Goal: Information Seeking & Learning: Learn about a topic

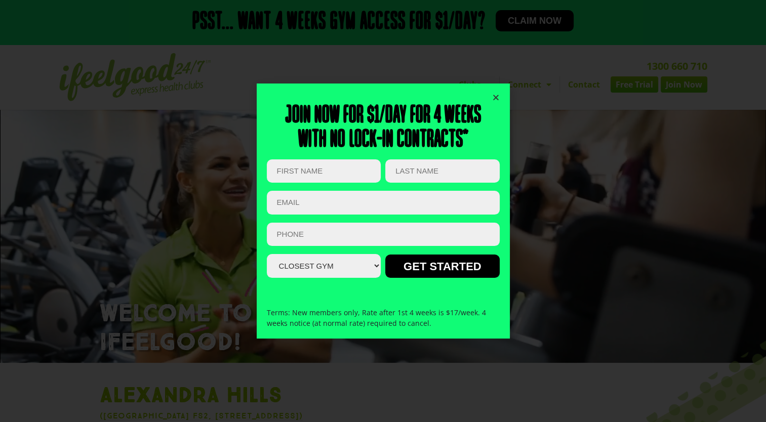
click at [500, 93] on div "Join now for $1/day for 4 weeks With no lock-in contracts* Comments This field …" at bounding box center [383, 212] width 253 height 256
click at [494, 98] on icon "Close" at bounding box center [496, 98] width 8 height 8
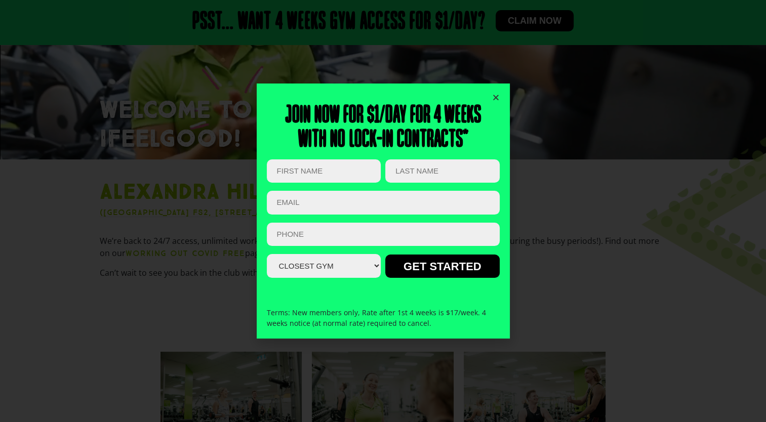
scroll to position [202, 0]
click at [502, 105] on div "Join now for $1/day for 4 weeks With no lock-in contracts* Comments This field …" at bounding box center [383, 212] width 253 height 256
click at [502, 103] on div "Join now for $1/day for 4 weeks With no lock-in contracts* Comments This field …" at bounding box center [383, 212] width 253 height 256
drag, startPoint x: 501, startPoint y: 102, endPoint x: 512, endPoint y: 122, distance: 21.7
click at [512, 122] on div "Join now for $1/day for 4 weeks With no lock-in contracts* Comments This field …" at bounding box center [383, 211] width 766 height 422
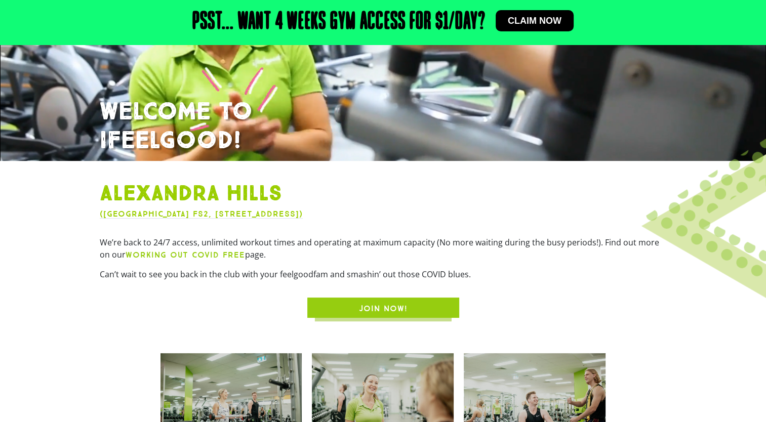
click at [147, 179] on div "Alexandra Hills ([GEOGRAPHIC_DATA][STREET_ADDRESS]) We’re back to 24/7 access, …" at bounding box center [383, 249] width 577 height 147
click at [189, 261] on div "We’re back to 24/7 access, unlimited workout times and operating at maximum cap…" at bounding box center [383, 263] width 567 height 52
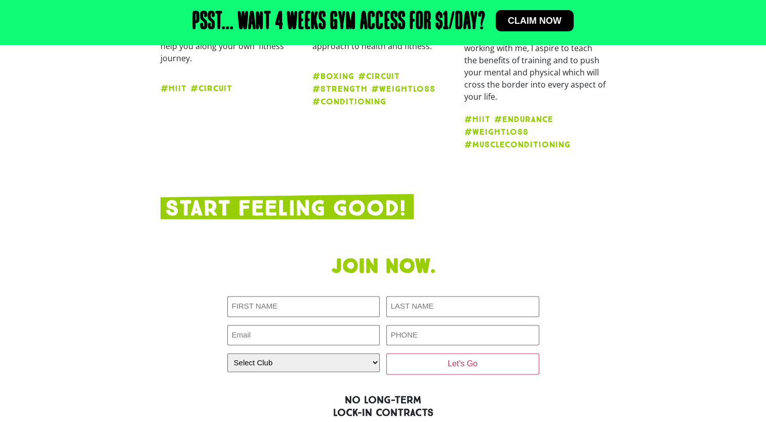
scroll to position [972, 0]
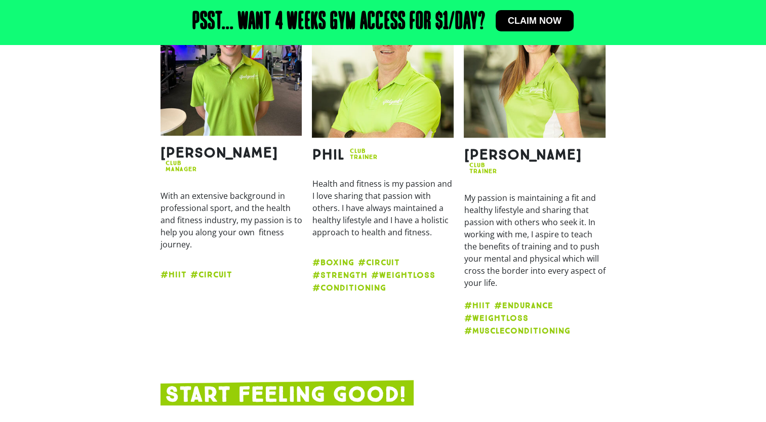
drag, startPoint x: 352, startPoint y: 258, endPoint x: 279, endPoint y: 250, distance: 73.9
click at [279, 250] on div "[PERSON_NAME] CLUB MANAGER With an extensive background in professional sport, …" at bounding box center [383, 164] width 456 height 371
drag, startPoint x: 279, startPoint y: 250, endPoint x: 328, endPoint y: 295, distance: 66.3
click at [328, 295] on div "#BOXING #CIRCUIT #STRENGTH #WEIGHTLOSS #CONDITIONING" at bounding box center [383, 278] width 142 height 45
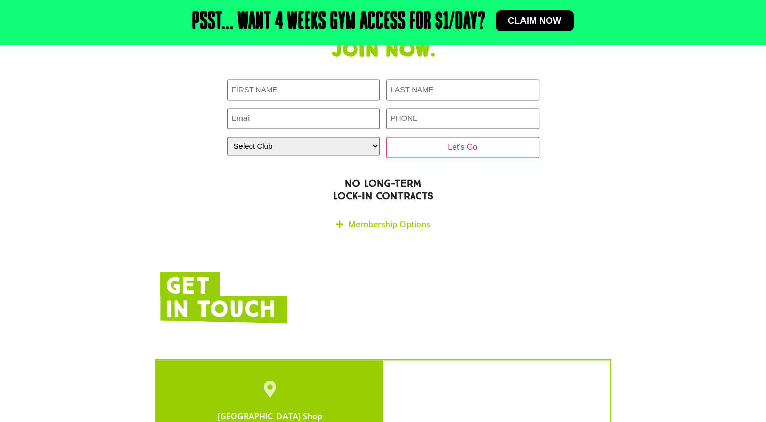
scroll to position [1373, 0]
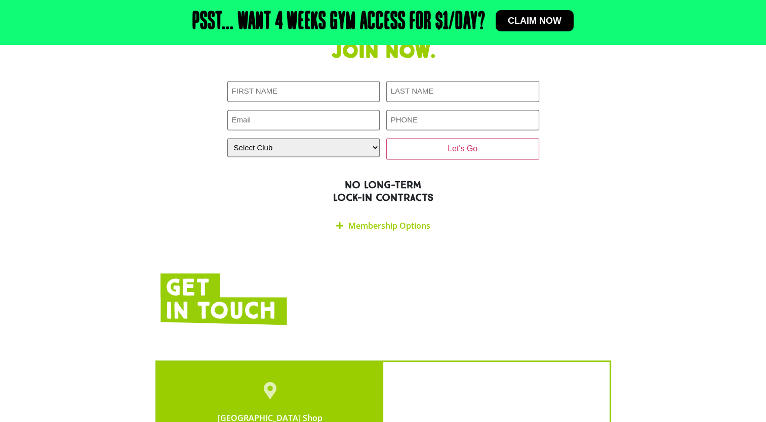
click at [378, 220] on link "Membership Options" at bounding box center [389, 225] width 82 height 11
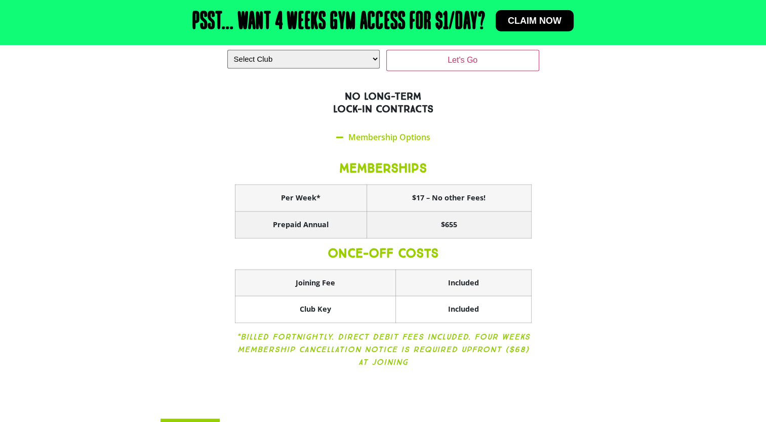
scroll to position [1464, 0]
